Goal: Transaction & Acquisition: Purchase product/service

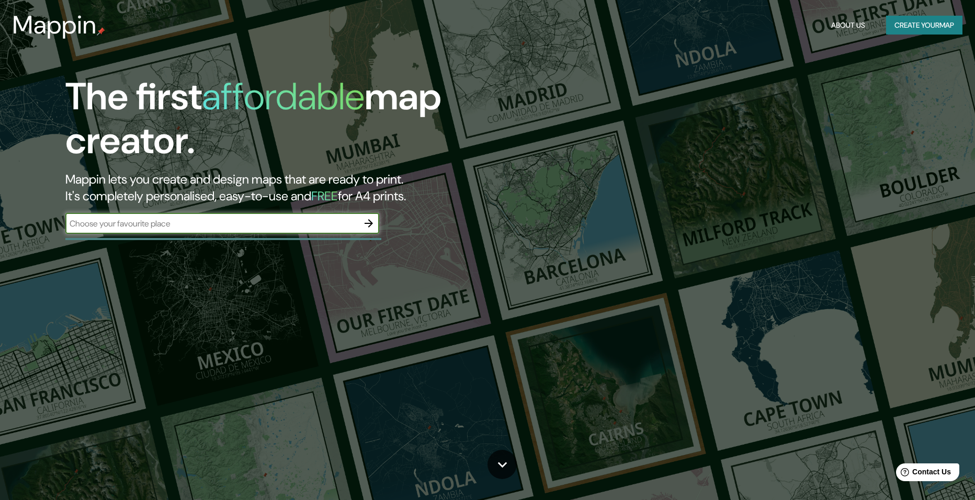
click at [321, 222] on input "text" at bounding box center [211, 224] width 293 height 12
click at [369, 226] on icon "button" at bounding box center [369, 223] width 13 height 13
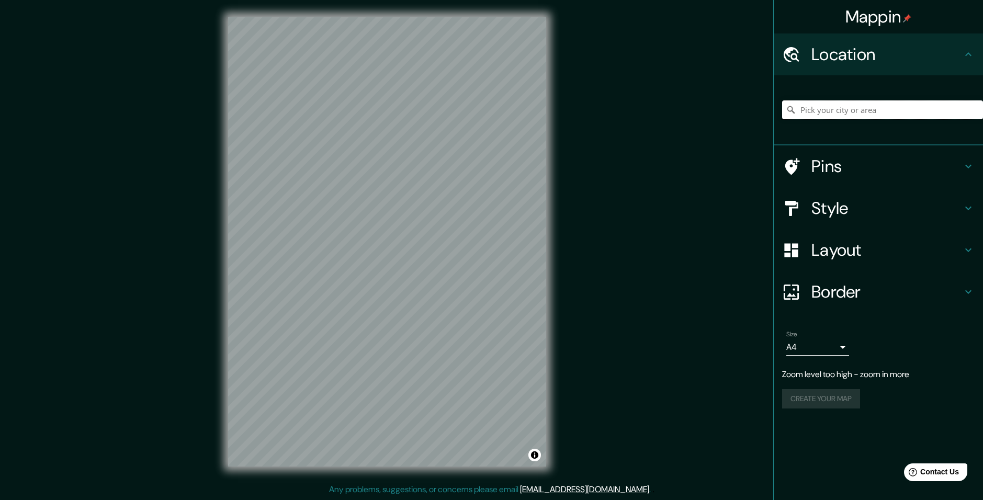
click at [815, 108] on input "Pick your city or area" at bounding box center [882, 109] width 201 height 19
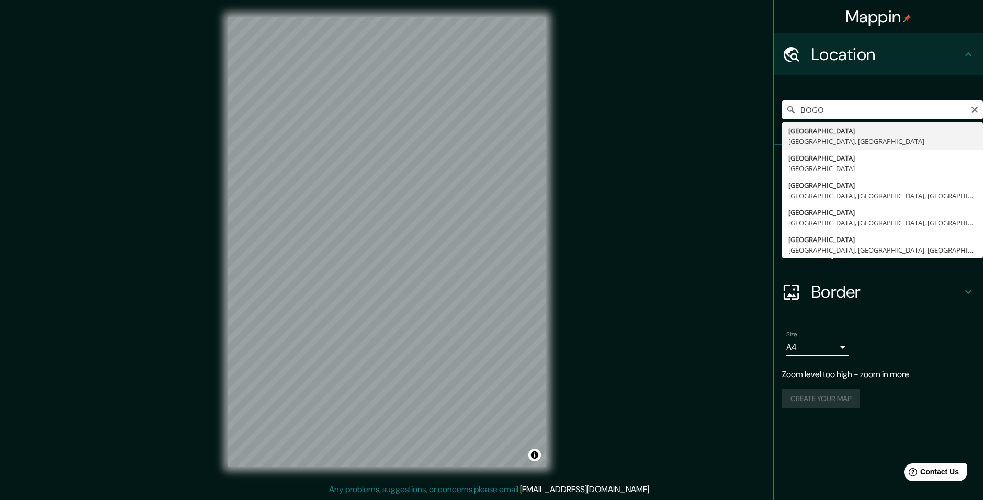
type input "[GEOGRAPHIC_DATA], [GEOGRAPHIC_DATA]"
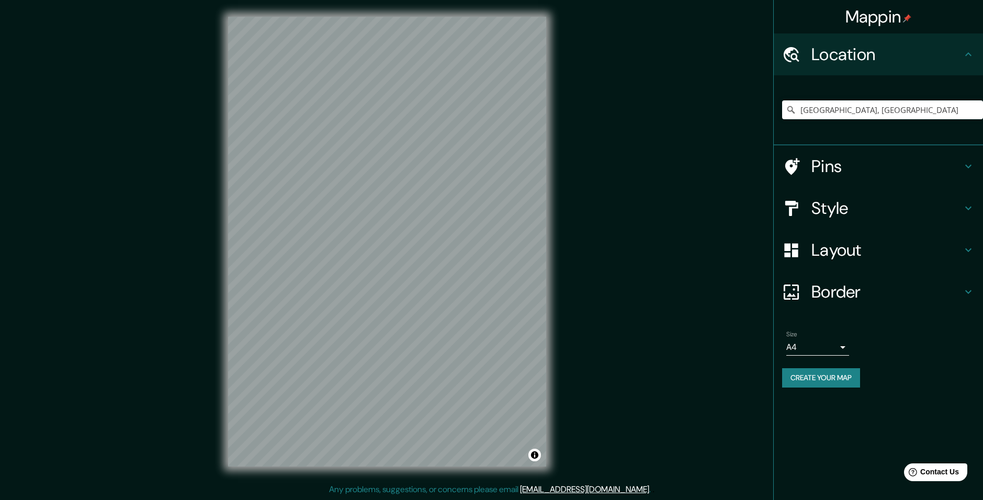
click at [849, 204] on h4 "Style" at bounding box center [886, 208] width 151 height 21
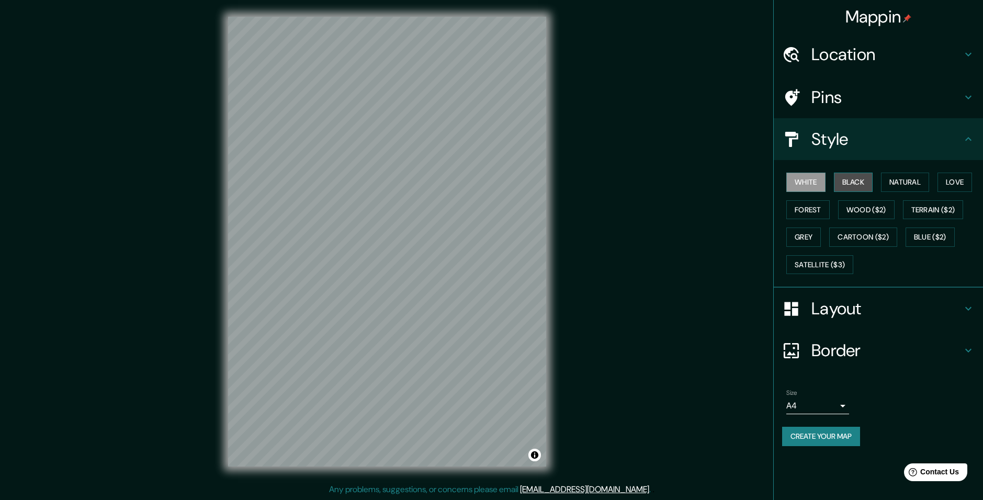
click at [857, 187] on button "Black" at bounding box center [853, 182] width 39 height 19
click at [852, 203] on button "Wood ($2)" at bounding box center [866, 209] width 56 height 19
click at [805, 205] on button "Forest" at bounding box center [807, 209] width 43 height 19
click at [883, 182] on button "Natural" at bounding box center [905, 182] width 48 height 19
click at [952, 179] on button "Love" at bounding box center [954, 182] width 35 height 19
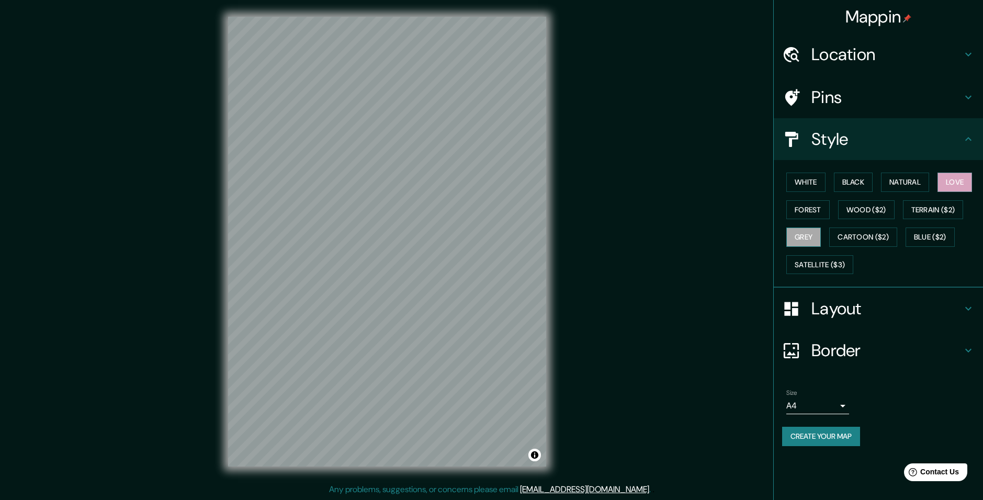
click at [806, 242] on button "Grey" at bounding box center [803, 237] width 35 height 19
click at [806, 264] on button "Satellite ($3)" at bounding box center [819, 264] width 67 height 19
click at [866, 231] on button "Cartoon ($2)" at bounding box center [863, 237] width 68 height 19
click at [934, 238] on button "Blue ($2)" at bounding box center [930, 237] width 49 height 19
click at [919, 213] on button "Terrain ($2)" at bounding box center [933, 209] width 61 height 19
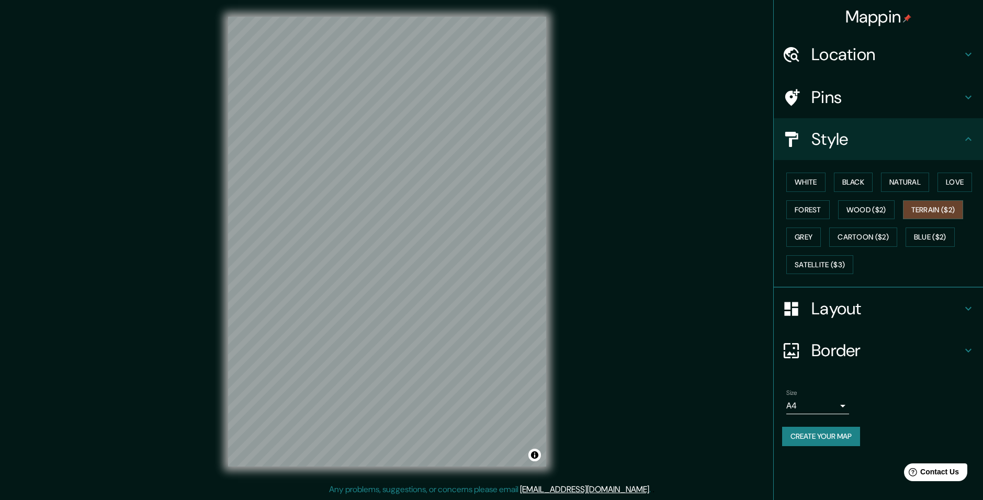
click at [837, 211] on div "White Black Natural Love Forest Wood ($2) Terrain ($2) Grey Cartoon ($2) Blue (…" at bounding box center [882, 223] width 201 height 110
click at [857, 213] on button "Wood ($2)" at bounding box center [866, 209] width 56 height 19
click at [845, 182] on button "Black" at bounding box center [853, 182] width 39 height 19
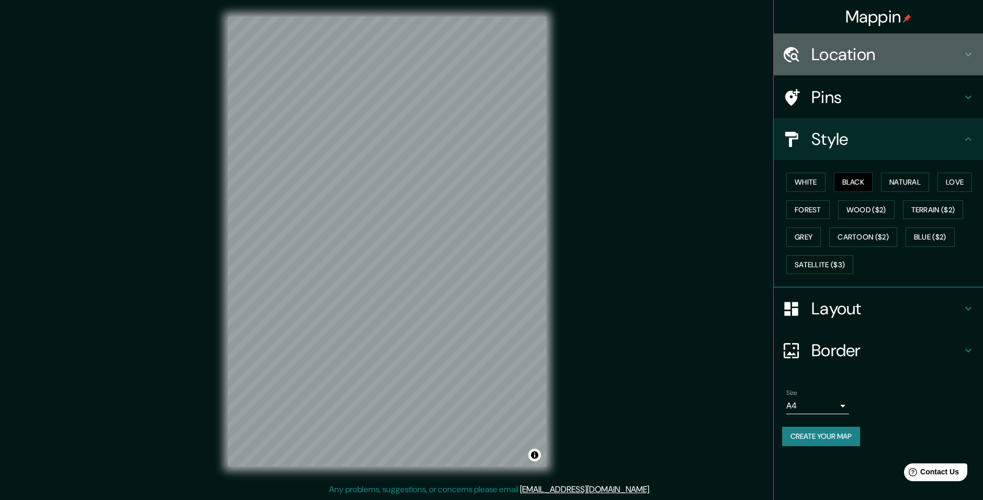
click at [832, 64] on h4 "Location" at bounding box center [886, 54] width 151 height 21
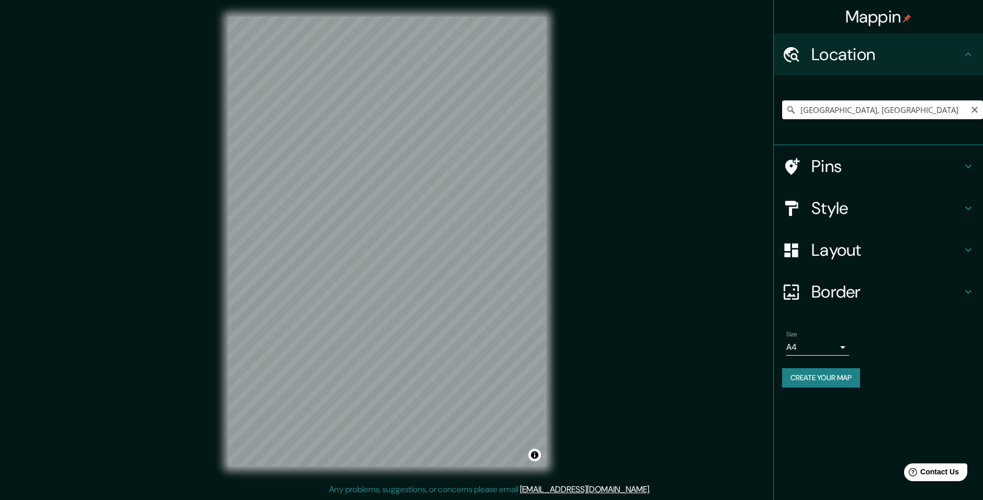
click at [854, 110] on input "[GEOGRAPHIC_DATA], [GEOGRAPHIC_DATA]" at bounding box center [882, 109] width 201 height 19
click at [881, 111] on input "[GEOGRAPHIC_DATA], [GEOGRAPHIC_DATA]" at bounding box center [882, 109] width 201 height 19
drag, startPoint x: 549, startPoint y: 177, endPoint x: 646, endPoint y: 203, distance: 100.8
click at [646, 203] on div "Mappin Location [GEOGRAPHIC_DATA], [GEOGRAPHIC_DATA] Pins Style Layout Border C…" at bounding box center [491, 250] width 983 height 500
click at [830, 205] on h4 "Style" at bounding box center [886, 208] width 151 height 21
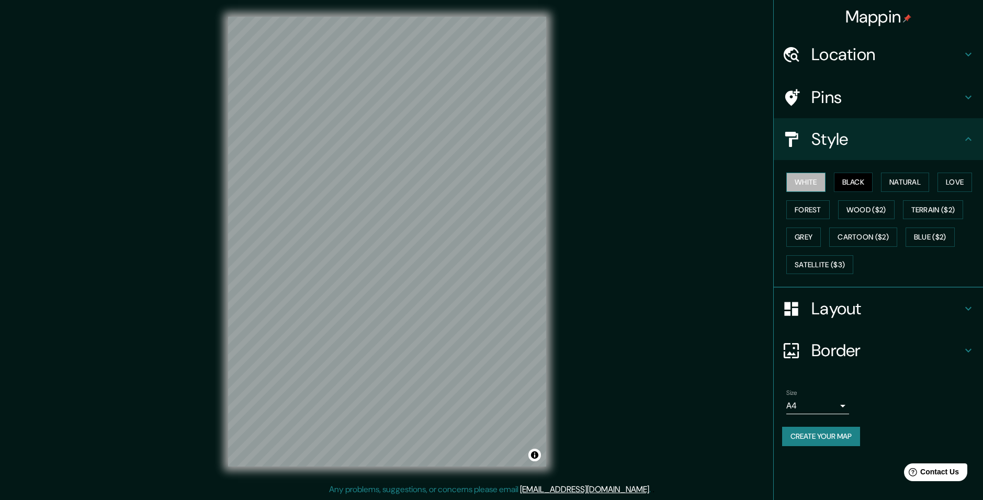
click at [815, 186] on button "White" at bounding box center [805, 182] width 39 height 19
click at [848, 320] on div "Layout" at bounding box center [878, 309] width 209 height 42
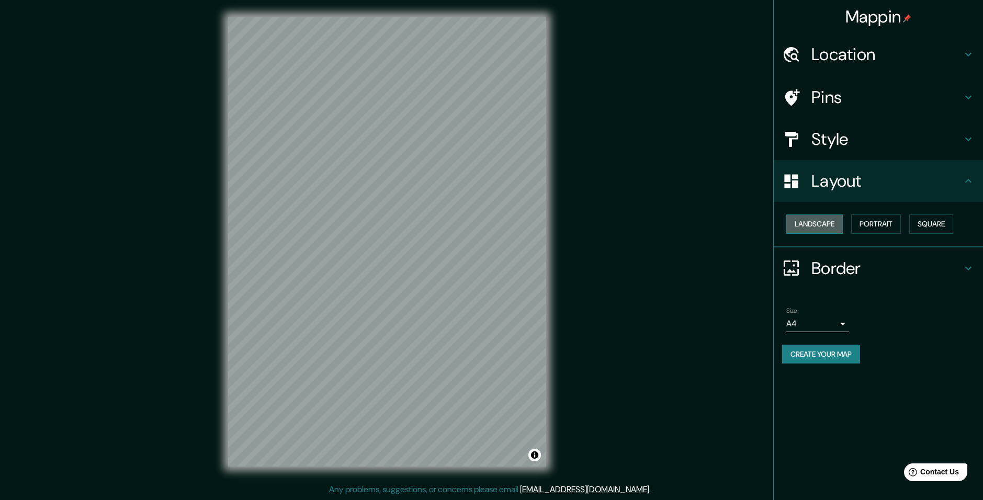
click at [820, 227] on button "Landscape" at bounding box center [814, 223] width 56 height 19
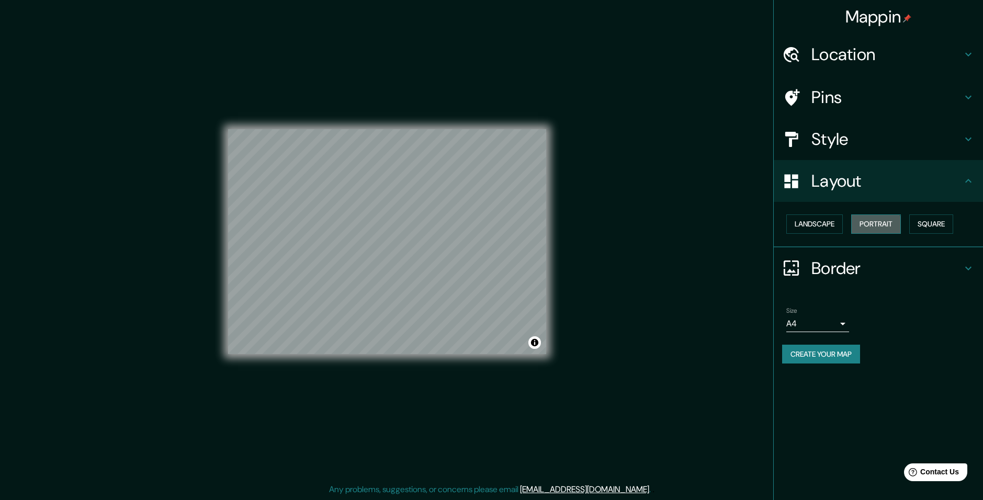
click at [869, 227] on button "Portrait" at bounding box center [876, 223] width 50 height 19
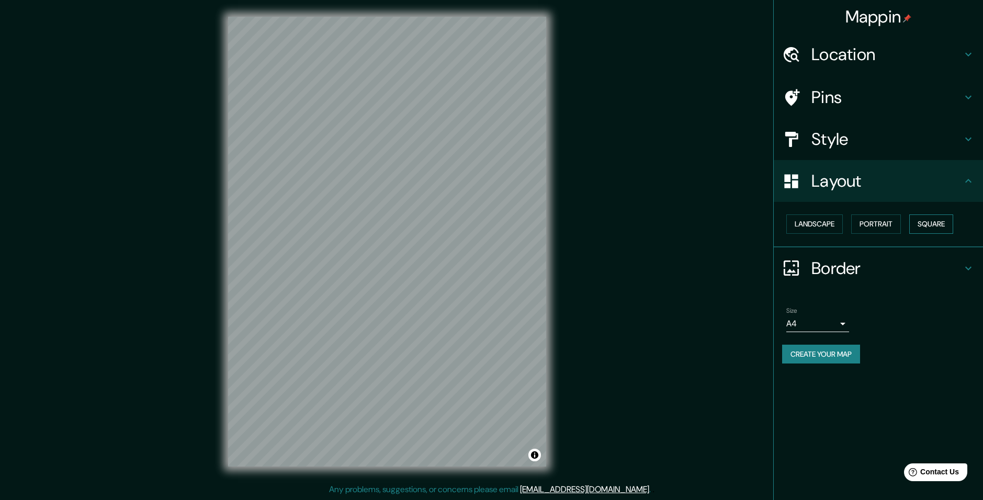
click at [918, 226] on button "Square" at bounding box center [931, 223] width 44 height 19
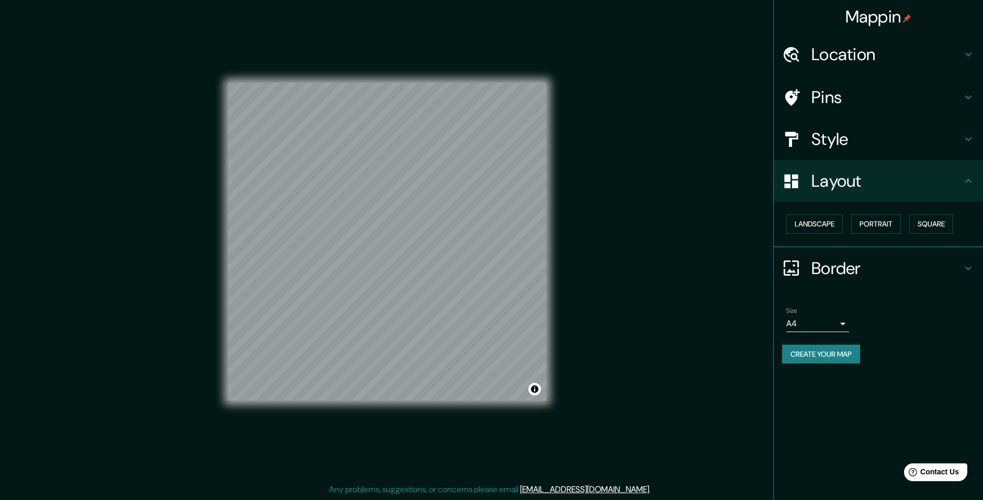
click at [837, 272] on h4 "Border" at bounding box center [886, 268] width 151 height 21
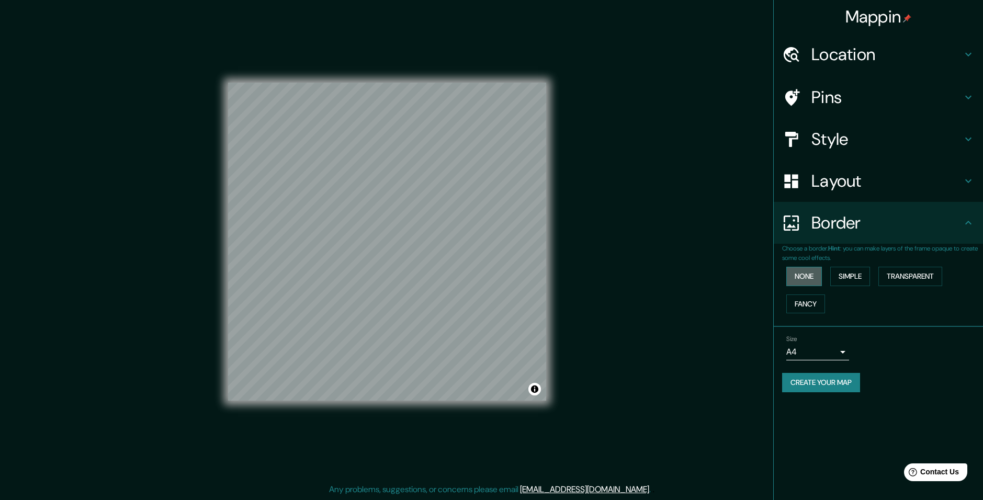
click at [809, 278] on button "None" at bounding box center [804, 276] width 36 height 19
click at [803, 301] on button "Fancy" at bounding box center [805, 304] width 39 height 19
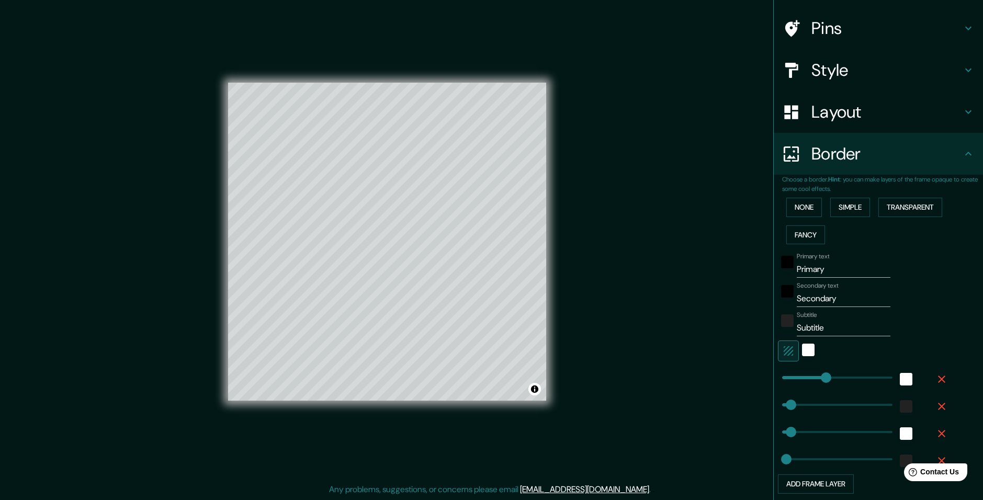
scroll to position [105, 0]
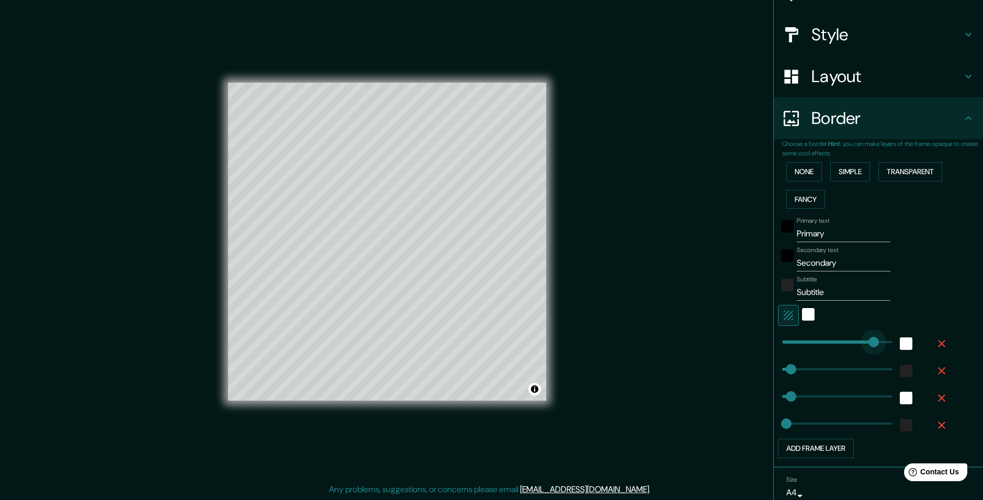
type input "586"
drag, startPoint x: 823, startPoint y: 338, endPoint x: 880, endPoint y: 344, distance: 57.8
type input "49"
type input "24"
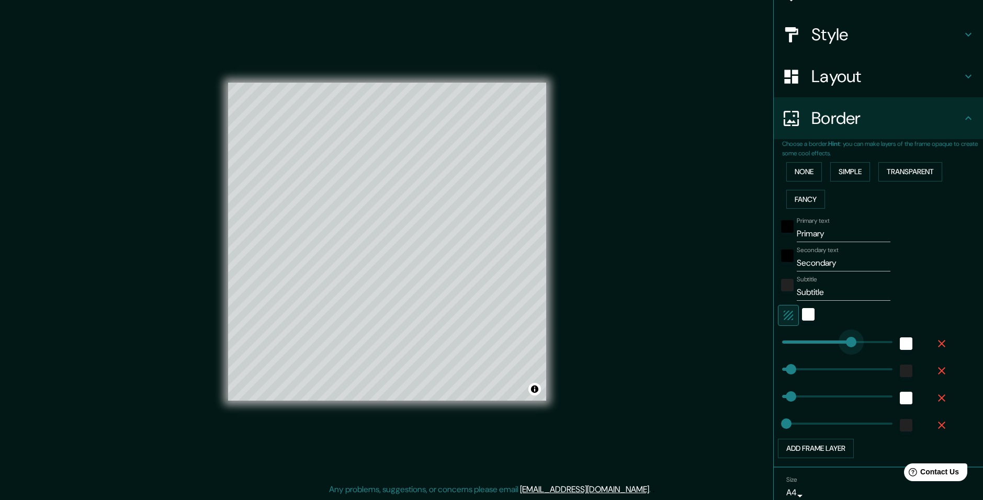
type input "110"
drag, startPoint x: 875, startPoint y: 344, endPoint x: 792, endPoint y: 341, distance: 83.2
type input "49"
type input "24"
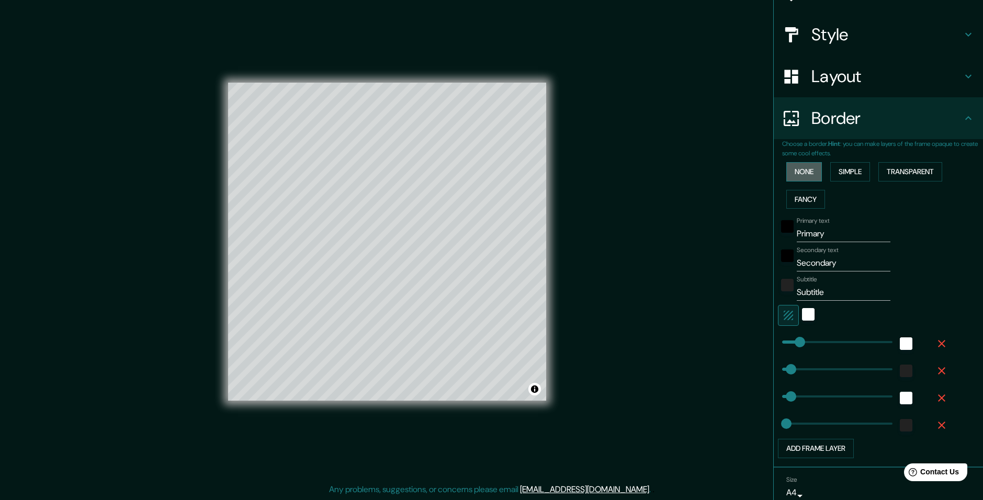
click at [794, 166] on button "None" at bounding box center [804, 171] width 36 height 19
